Goal: Use online tool/utility: Use online tool/utility

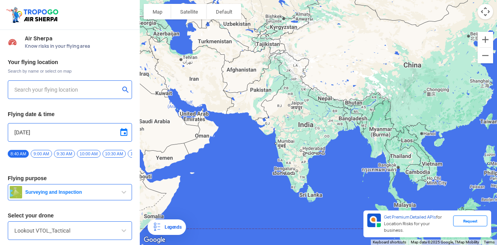
click at [63, 93] on input "text" at bounding box center [66, 89] width 105 height 9
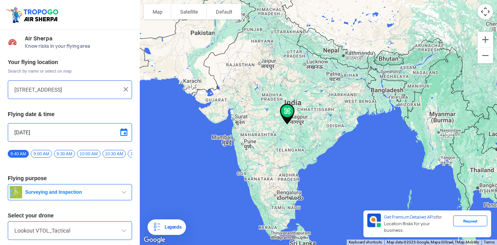
drag, startPoint x: 314, startPoint y: 134, endPoint x: 310, endPoint y: 101, distance: 32.8
click at [314, 100] on div at bounding box center [318, 122] width 357 height 245
drag, startPoint x: 288, startPoint y: 112, endPoint x: 290, endPoint y: 37, distance: 75.3
click at [285, 35] on div at bounding box center [318, 122] width 357 height 245
click at [484, 38] on button "Zoom in" at bounding box center [485, 40] width 16 height 16
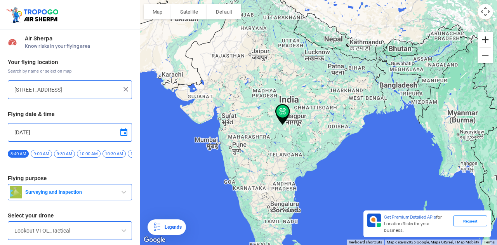
click at [484, 38] on button "Zoom in" at bounding box center [485, 40] width 16 height 16
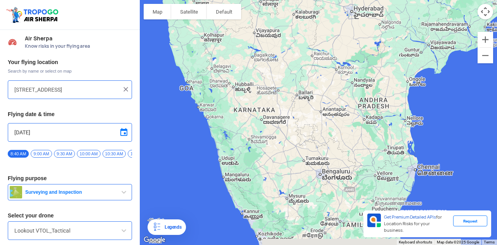
drag, startPoint x: 191, startPoint y: 189, endPoint x: 370, endPoint y: -47, distance: 296.6
click at [370, 0] on html "Location Risk Score Air Sherpa Know risks in your flying area Your flying locat…" at bounding box center [248, 122] width 497 height 245
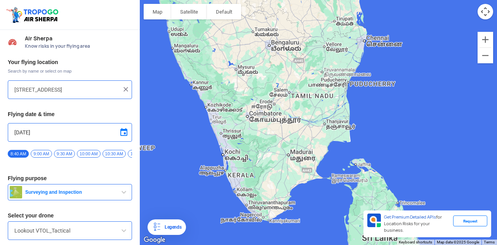
drag, startPoint x: 276, startPoint y: 164, endPoint x: 227, endPoint y: -9, distance: 180.1
click at [227, 0] on html "Location Risk Score Air Sherpa Know risks in your flying area Your flying locat…" at bounding box center [248, 122] width 497 height 245
click at [251, 190] on div at bounding box center [318, 122] width 357 height 245
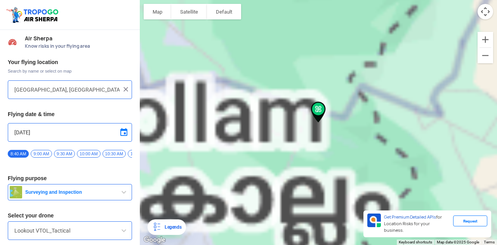
click at [251, 190] on div at bounding box center [318, 122] width 357 height 245
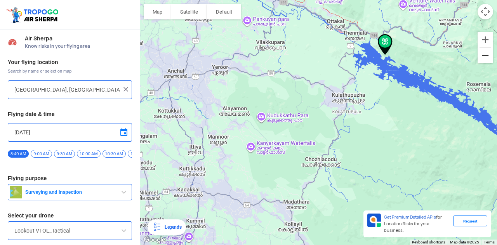
click at [485, 57] on button "Zoom out" at bounding box center [485, 56] width 16 height 16
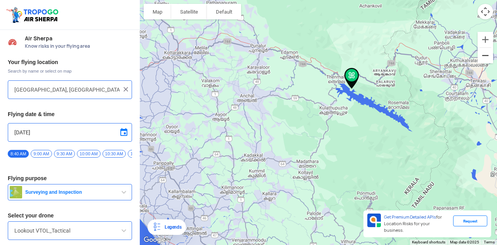
click at [486, 57] on button "Zoom out" at bounding box center [485, 56] width 16 height 16
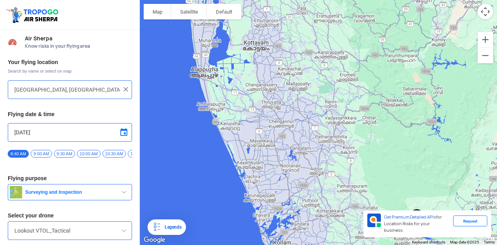
drag, startPoint x: 244, startPoint y: 71, endPoint x: 327, endPoint y: 198, distance: 150.8
click at [327, 198] on div at bounding box center [318, 122] width 357 height 245
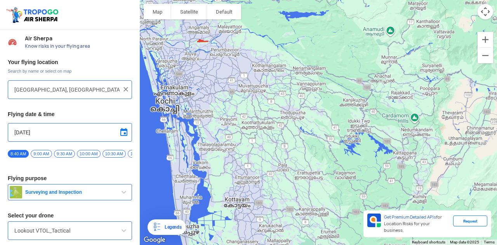
drag, startPoint x: 280, startPoint y: 71, endPoint x: 258, endPoint y: 236, distance: 166.4
click at [258, 236] on div at bounding box center [318, 122] width 357 height 245
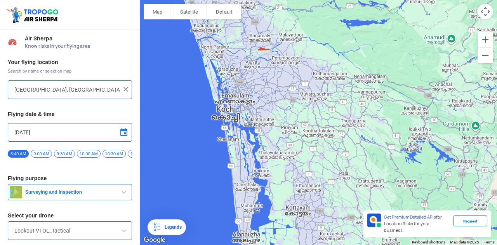
drag, startPoint x: 191, startPoint y: 94, endPoint x: 253, endPoint y: 87, distance: 63.0
click at [253, 87] on div at bounding box center [318, 122] width 357 height 245
click at [231, 139] on div at bounding box center [318, 122] width 357 height 245
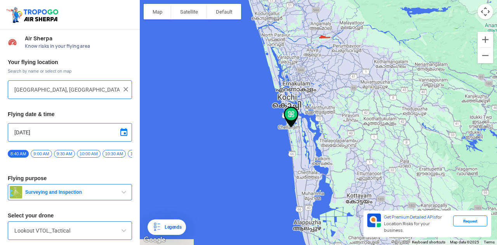
click at [231, 139] on div at bounding box center [318, 122] width 357 height 245
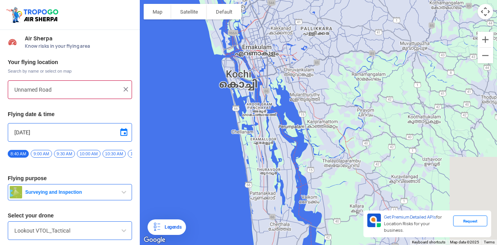
drag, startPoint x: 408, startPoint y: 54, endPoint x: 160, endPoint y: 97, distance: 251.8
click at [160, 97] on div at bounding box center [318, 122] width 357 height 245
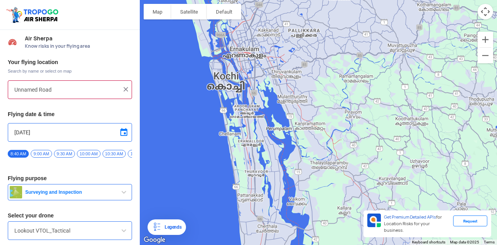
click at [244, 100] on div at bounding box center [318, 122] width 357 height 245
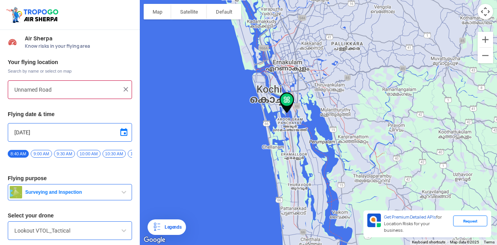
click at [244, 100] on div at bounding box center [318, 122] width 357 height 245
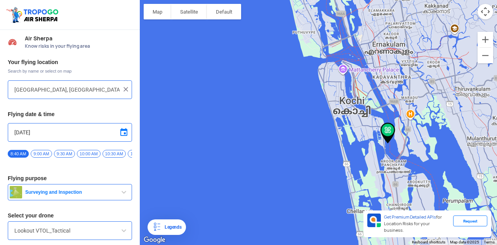
click at [407, 72] on div at bounding box center [318, 122] width 357 height 245
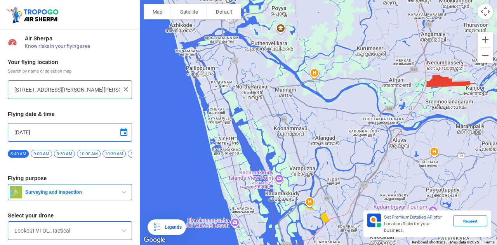
drag, startPoint x: 233, startPoint y: 81, endPoint x: 267, endPoint y: 261, distance: 182.6
click at [267, 239] on html "Location Risk Score Air Sherpa Know risks in your flying area Your flying locat…" at bounding box center [248, 122] width 497 height 245
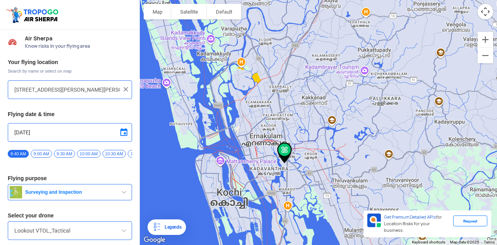
drag, startPoint x: 250, startPoint y: 148, endPoint x: 189, endPoint y: 19, distance: 142.2
click at [189, 19] on div at bounding box center [318, 122] width 357 height 245
click at [223, 135] on div at bounding box center [318, 122] width 357 height 245
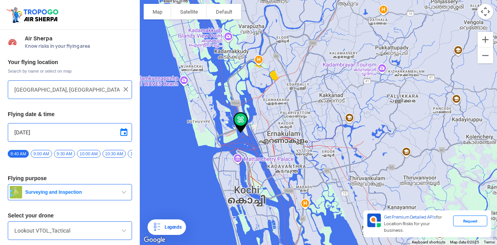
click at [223, 135] on div at bounding box center [318, 122] width 357 height 245
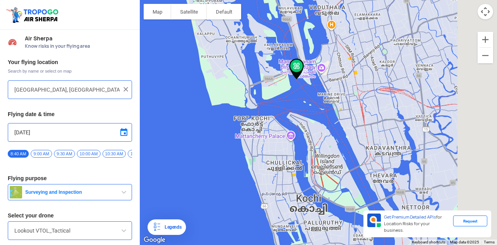
drag, startPoint x: 389, startPoint y: 123, endPoint x: 265, endPoint y: 90, distance: 128.1
click at [268, 91] on div at bounding box center [318, 122] width 357 height 245
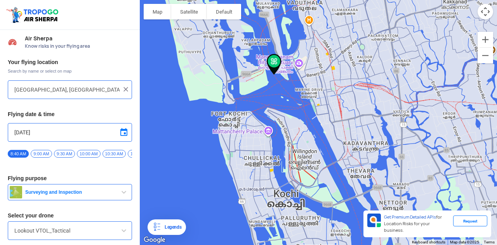
click at [335, 88] on div at bounding box center [318, 122] width 357 height 245
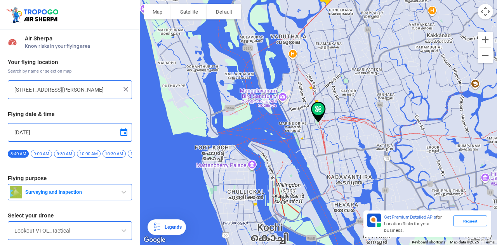
click at [347, 155] on div at bounding box center [318, 122] width 357 height 245
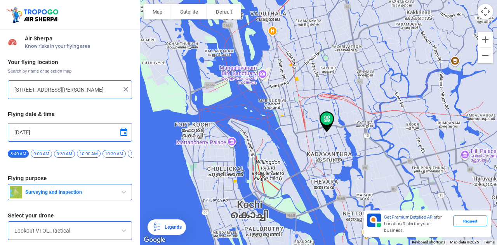
type input "[STREET_ADDRESS][PERSON_NAME]"
click at [347, 155] on div at bounding box center [318, 122] width 357 height 245
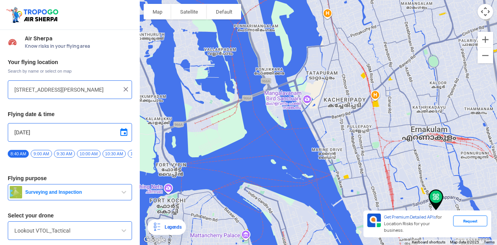
drag, startPoint x: 187, startPoint y: 131, endPoint x: 334, endPoint y: 252, distance: 189.7
click at [334, 239] on html "Location Risk Score Air Sherpa Know risks in your flying area Your flying locat…" at bounding box center [248, 122] width 497 height 245
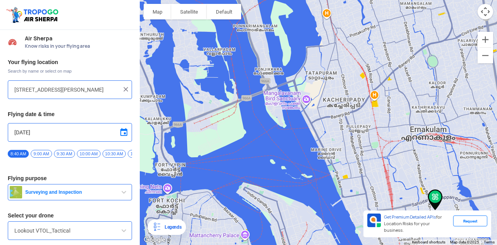
click at [74, 195] on span "Surveying and Inspection" at bounding box center [70, 192] width 97 height 6
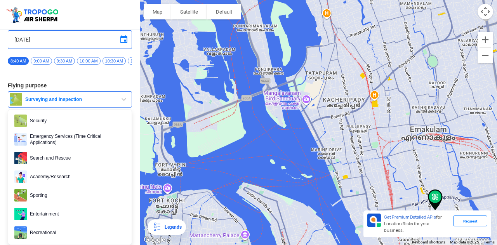
scroll to position [119, 0]
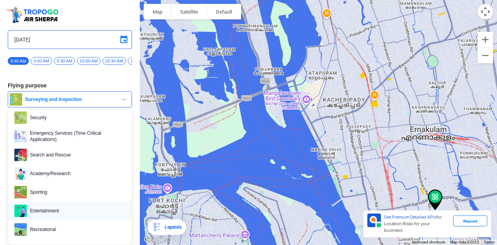
click at [46, 208] on span "Entertainment" at bounding box center [76, 211] width 99 height 12
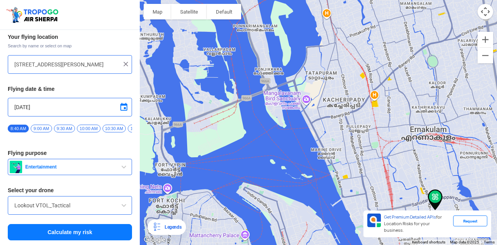
click at [71, 208] on input "Lookout VTOL_Tactical" at bounding box center [69, 205] width 111 height 9
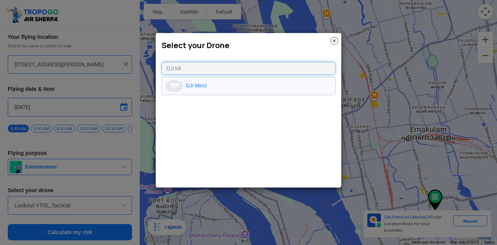
type input "DJI MI"
click at [194, 87] on li "DJI Mini2" at bounding box center [248, 85] width 173 height 17
type input "DJI Mini2"
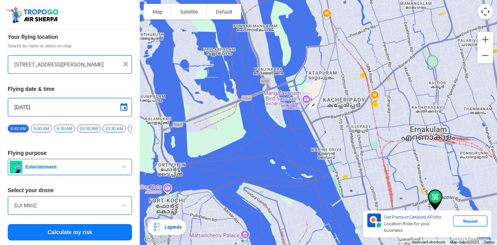
click at [88, 236] on button "Calculate my risk" at bounding box center [70, 232] width 124 height 16
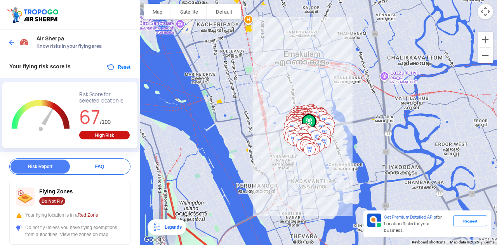
click at [310, 148] on img at bounding box center [309, 149] width 19 height 19
click at [9, 41] on img at bounding box center [12, 42] width 8 height 8
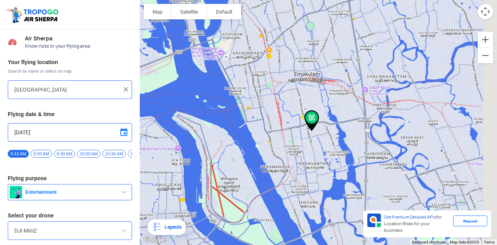
type input "[STREET_ADDRESS][PERSON_NAME]"
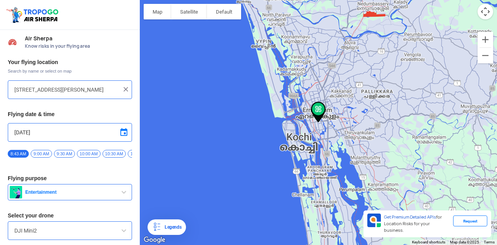
click at [126, 89] on img at bounding box center [126, 89] width 8 height 8
